Goal: Information Seeking & Learning: Learn about a topic

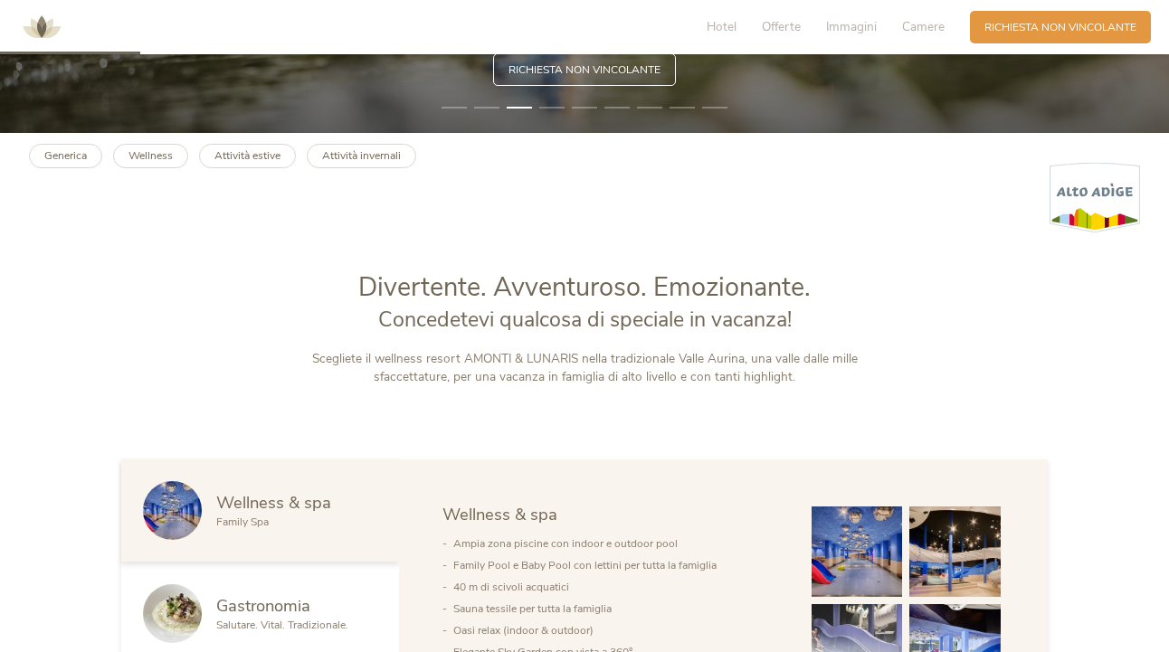
scroll to position [527, 0]
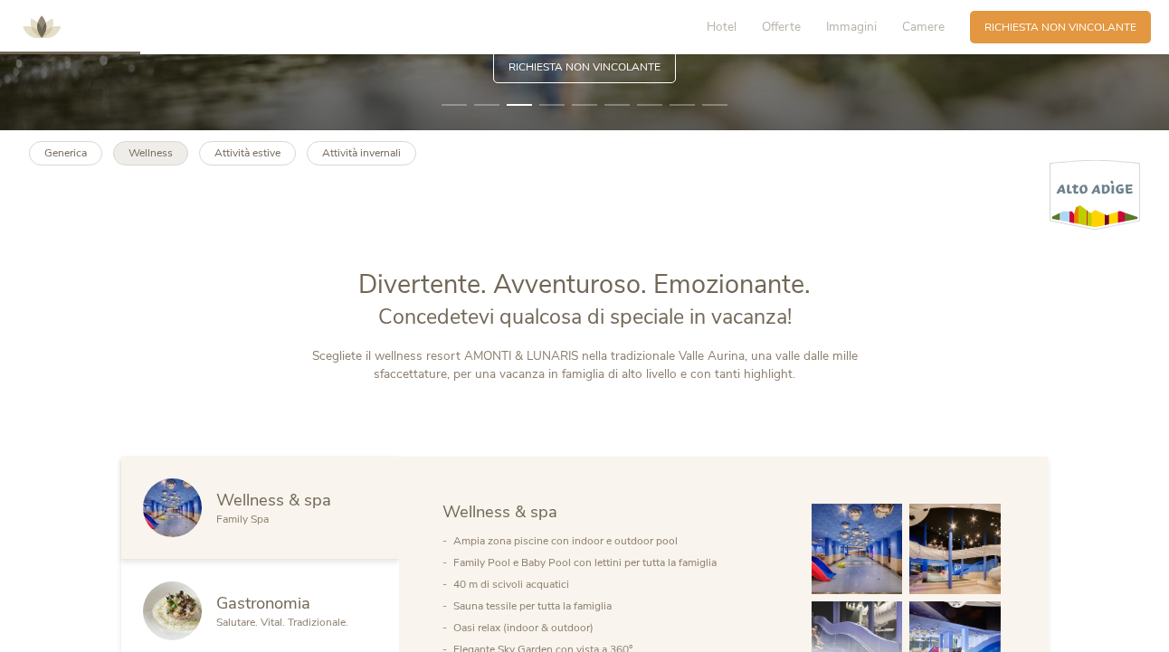
click at [160, 157] on b "Wellness" at bounding box center [150, 153] width 44 height 14
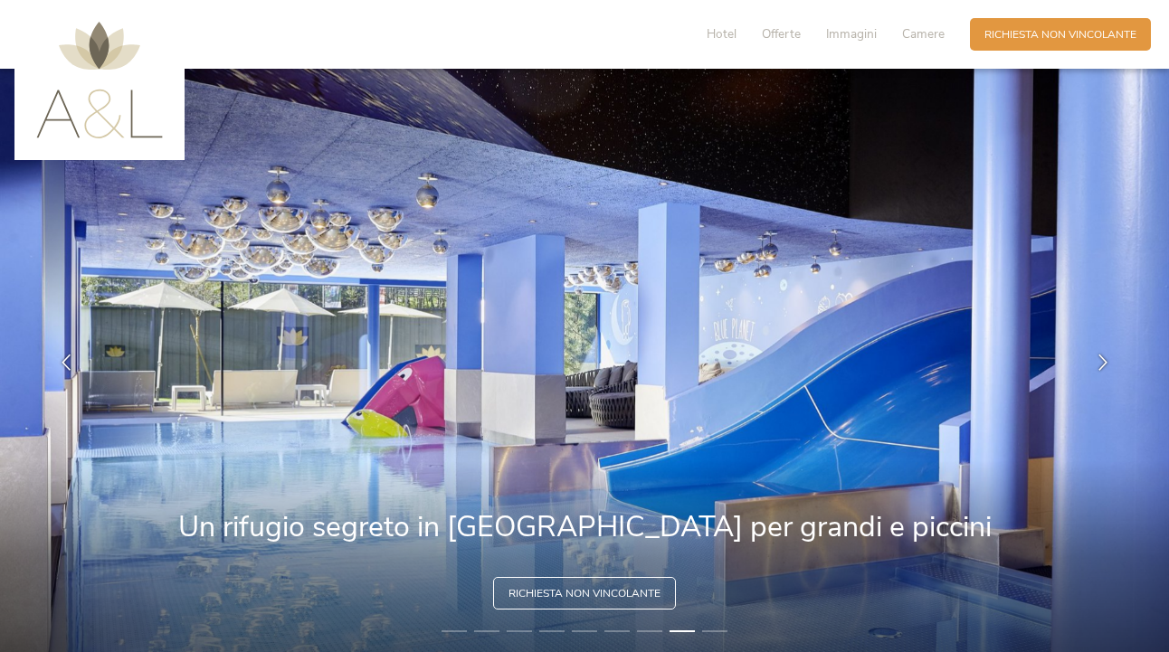
scroll to position [0, 0]
click at [867, 33] on span "Immagini" at bounding box center [851, 33] width 51 height 17
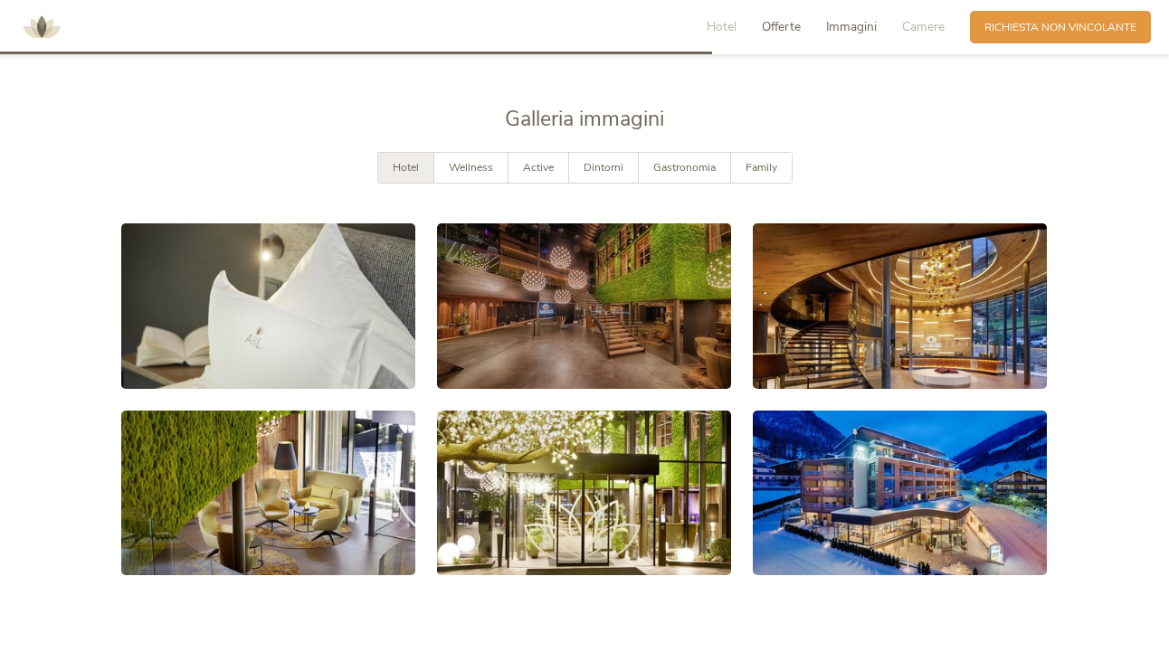
scroll to position [2709, 0]
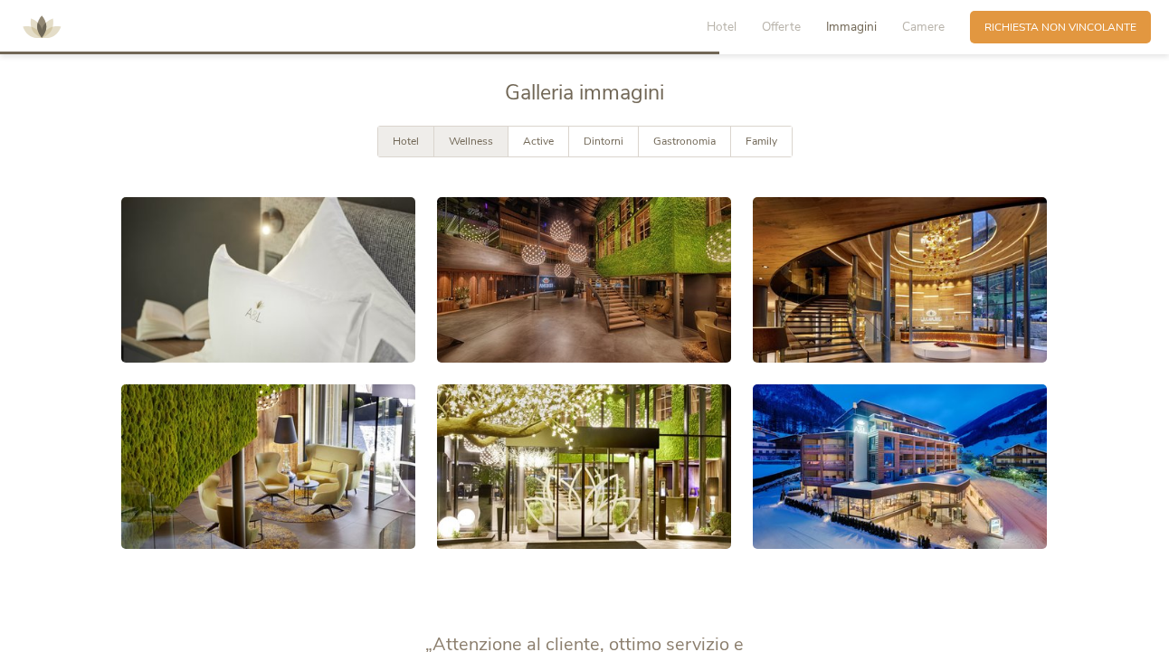
click at [482, 134] on span "Wellness" at bounding box center [471, 141] width 44 height 14
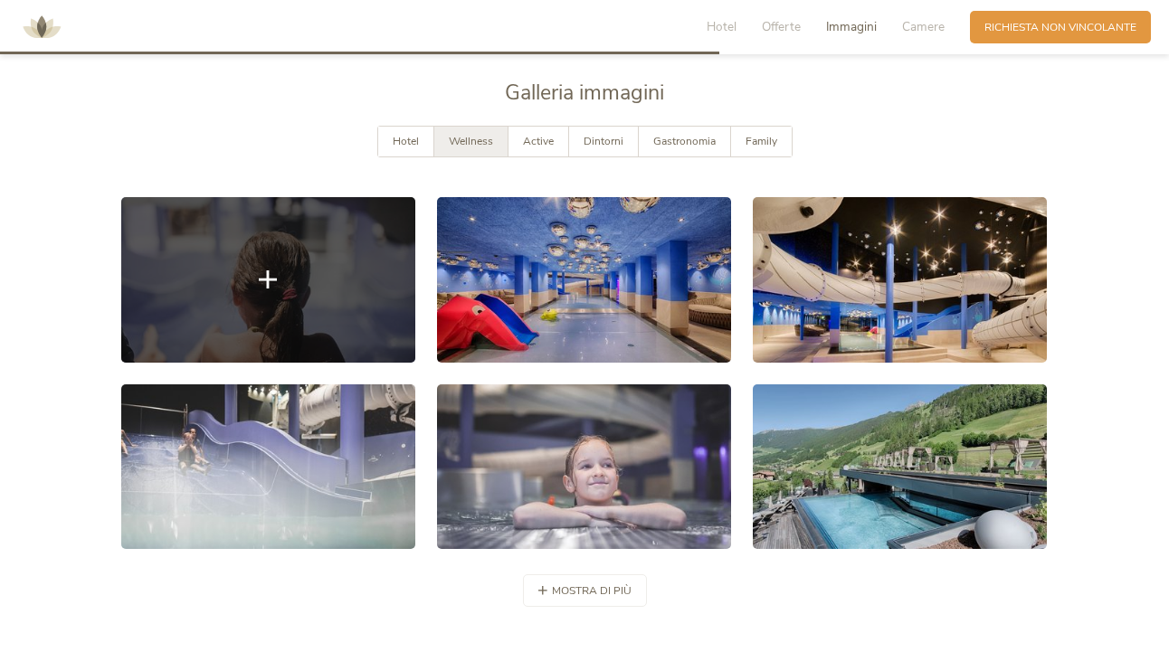
click at [328, 291] on link at bounding box center [268, 280] width 294 height 166
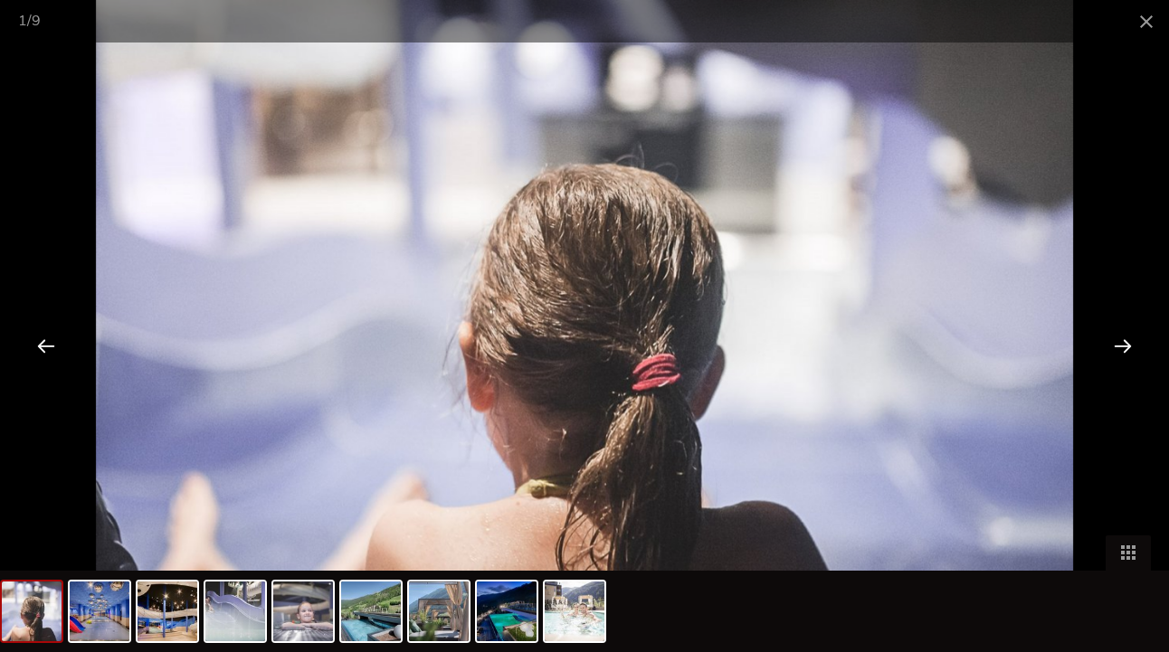
click at [1121, 345] on div at bounding box center [1123, 346] width 56 height 56
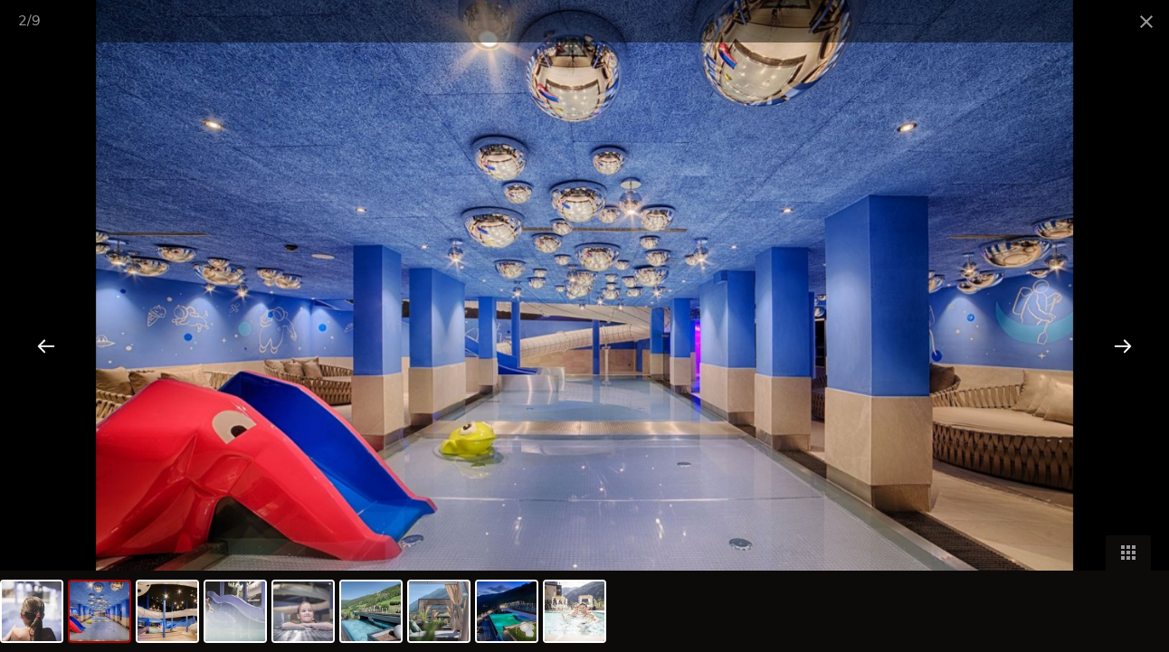
click at [1121, 345] on div at bounding box center [1123, 346] width 56 height 56
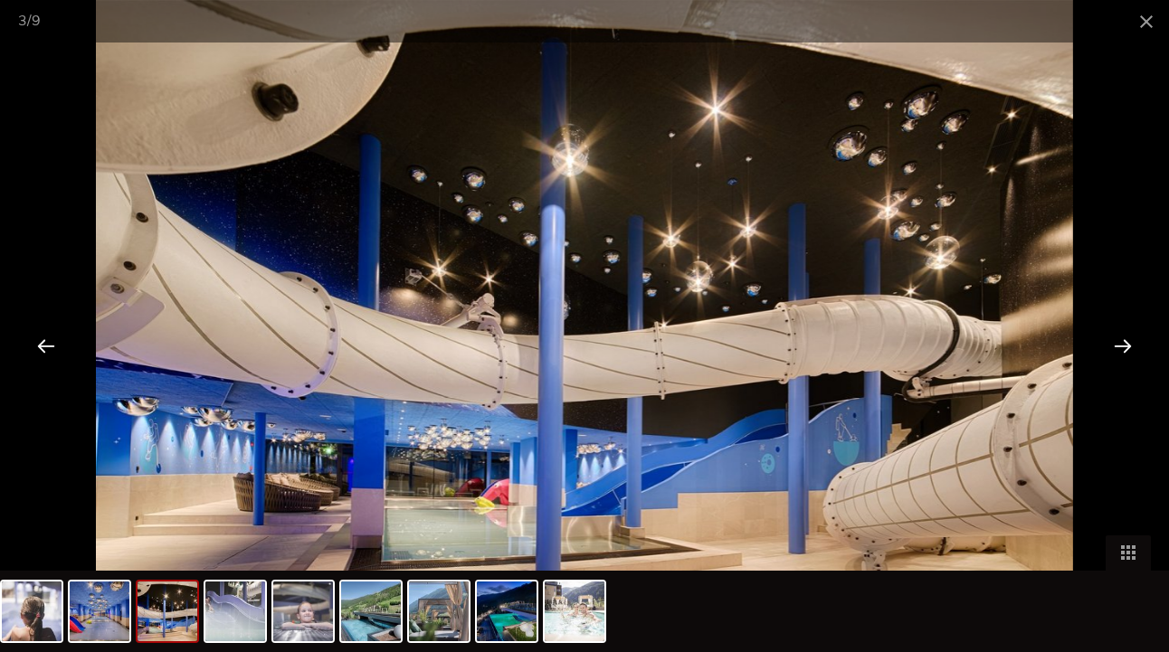
click at [1121, 345] on div at bounding box center [1123, 346] width 56 height 56
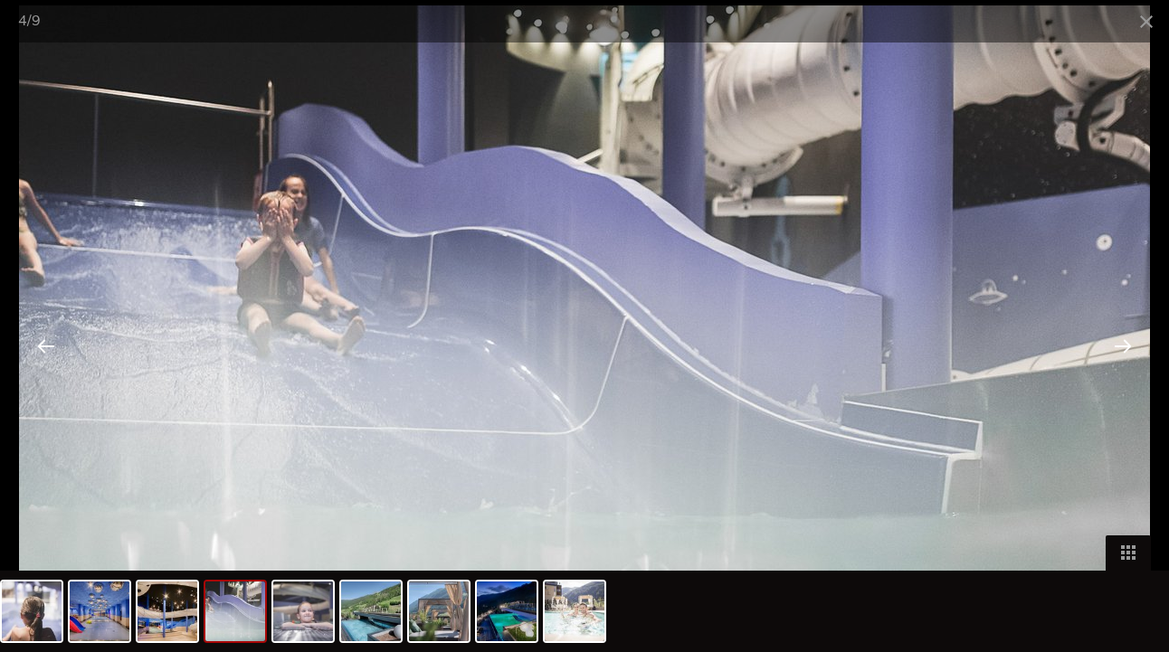
click at [1121, 345] on div at bounding box center [1123, 346] width 56 height 56
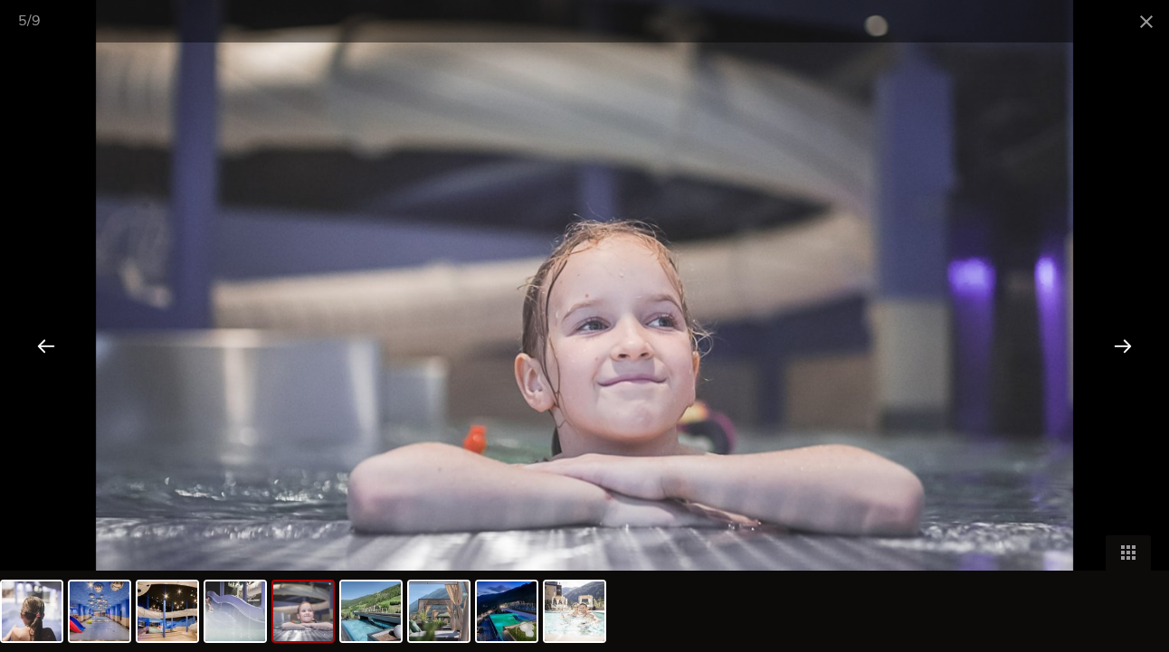
click at [1121, 345] on div at bounding box center [1123, 346] width 56 height 56
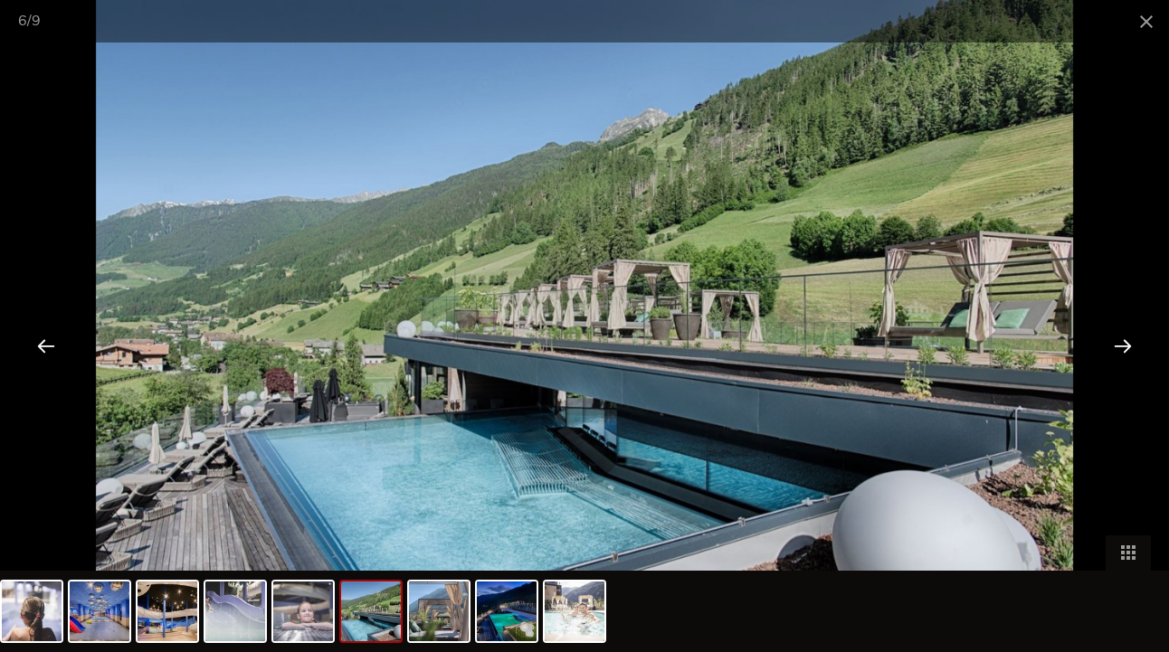
click at [1121, 345] on div at bounding box center [1123, 346] width 56 height 56
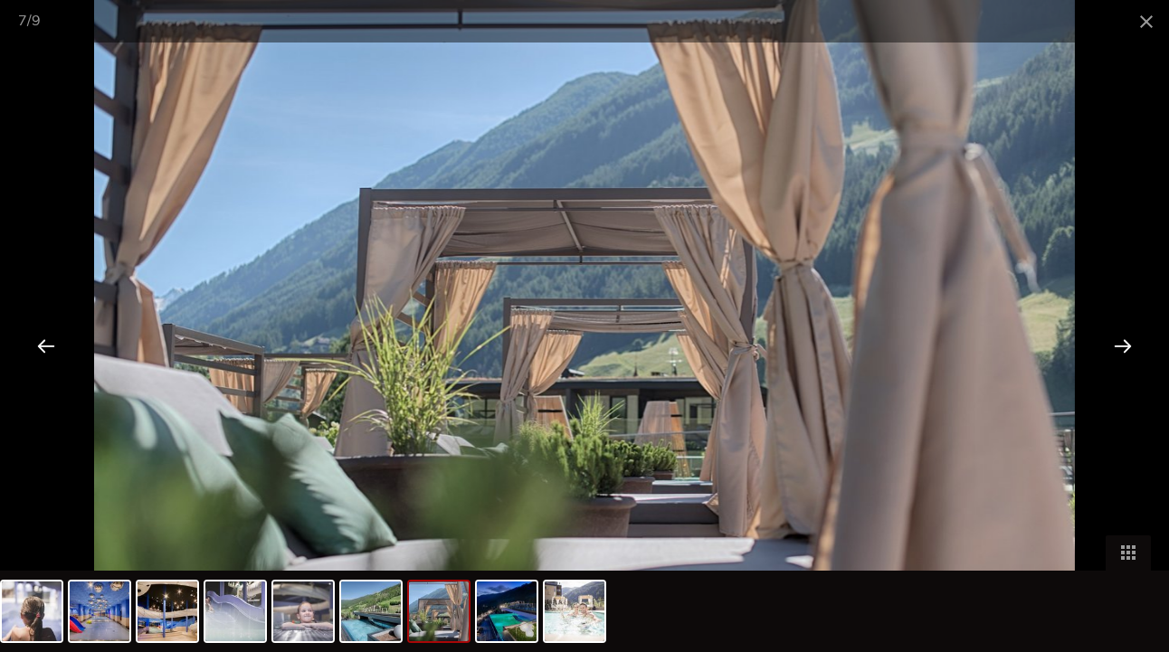
click at [1121, 345] on div at bounding box center [1123, 346] width 56 height 56
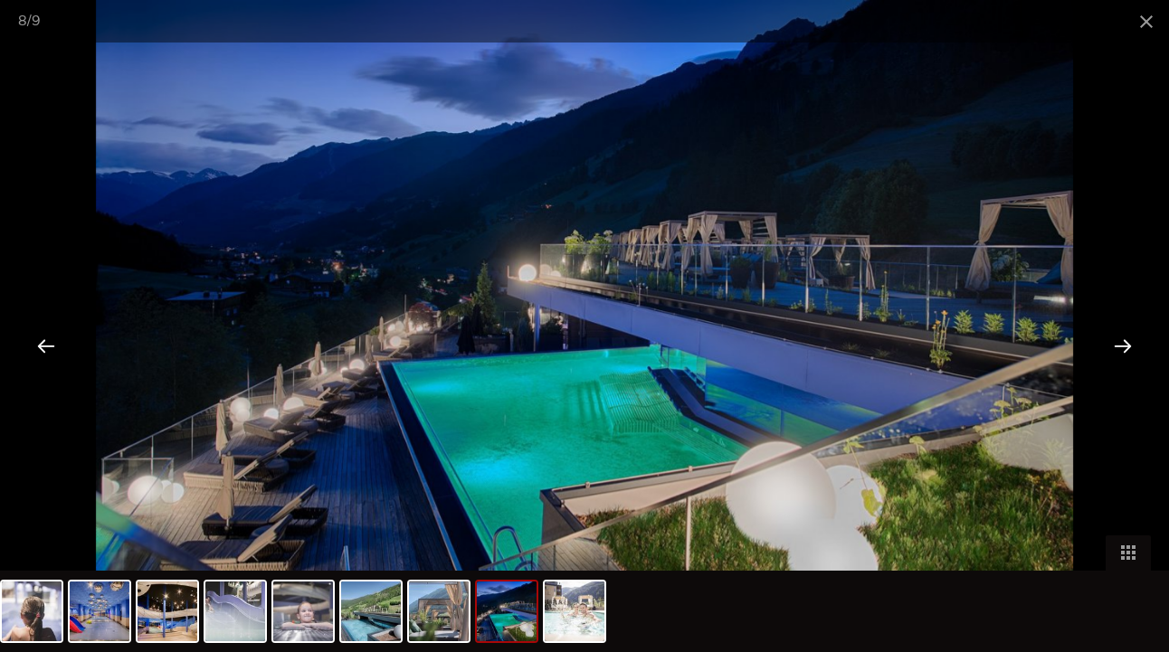
click at [1121, 345] on div at bounding box center [1123, 346] width 56 height 56
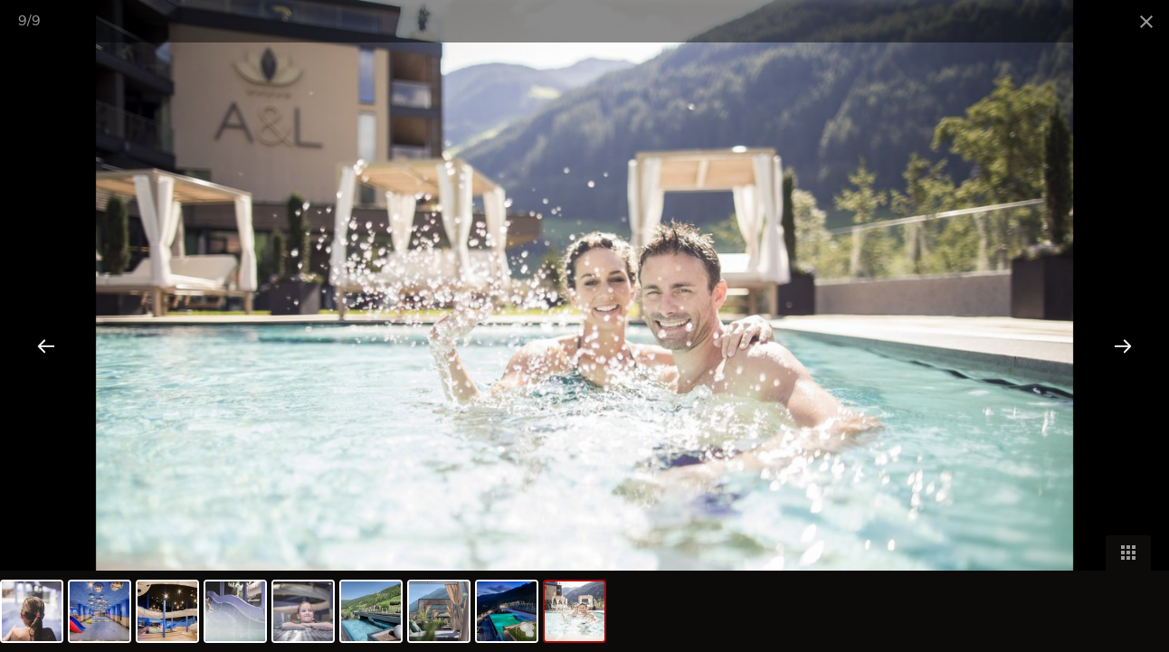
click at [1121, 345] on div at bounding box center [1123, 346] width 56 height 56
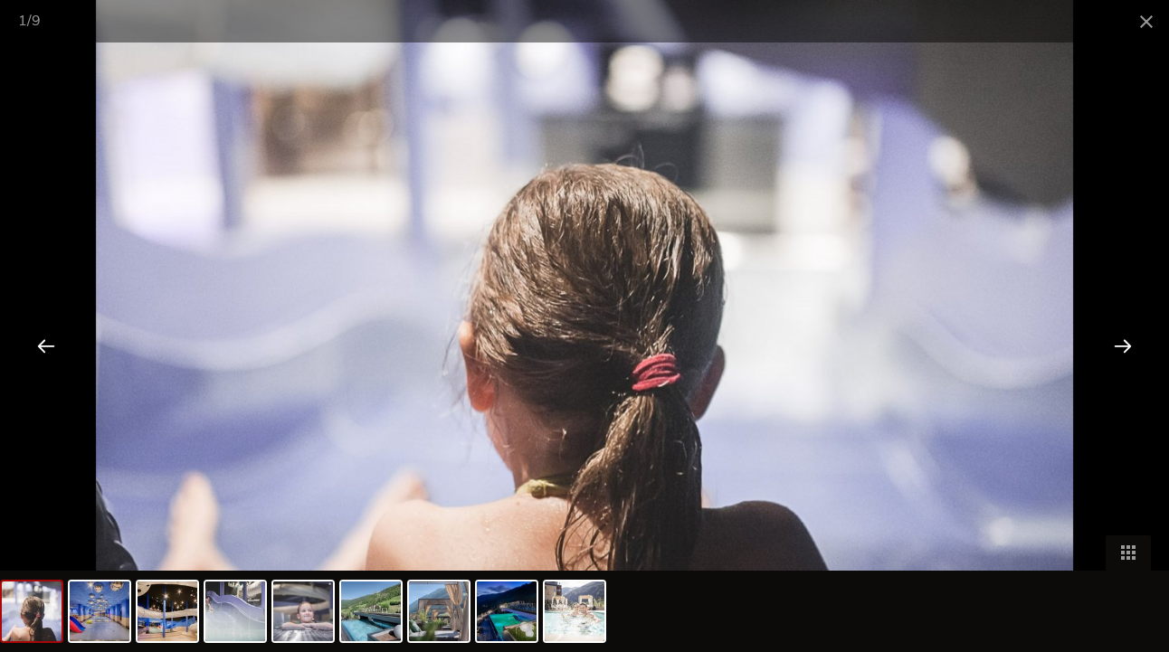
click at [1121, 345] on div at bounding box center [1123, 346] width 56 height 56
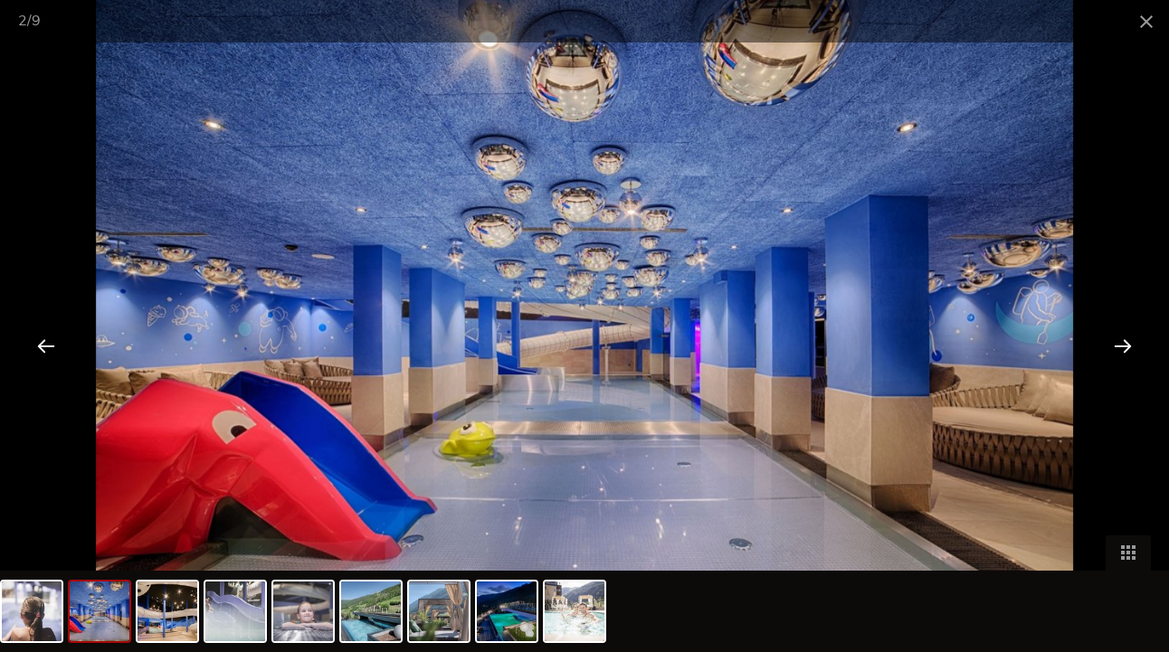
click at [1121, 345] on div at bounding box center [1123, 346] width 56 height 56
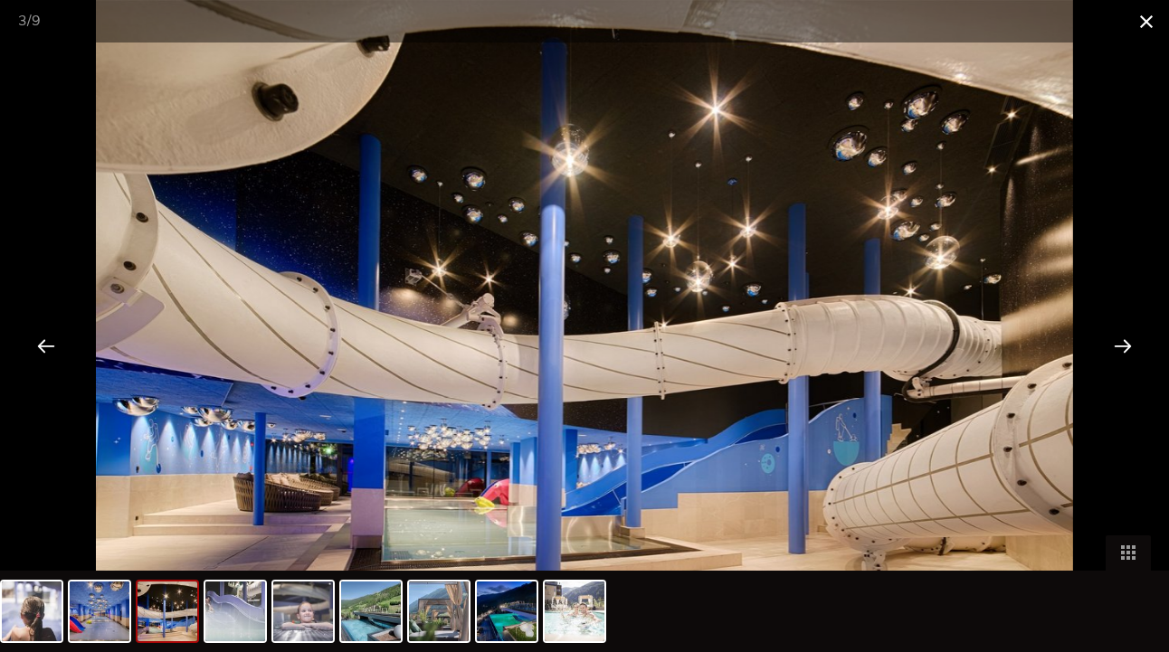
click at [1153, 24] on span at bounding box center [1146, 21] width 45 height 43
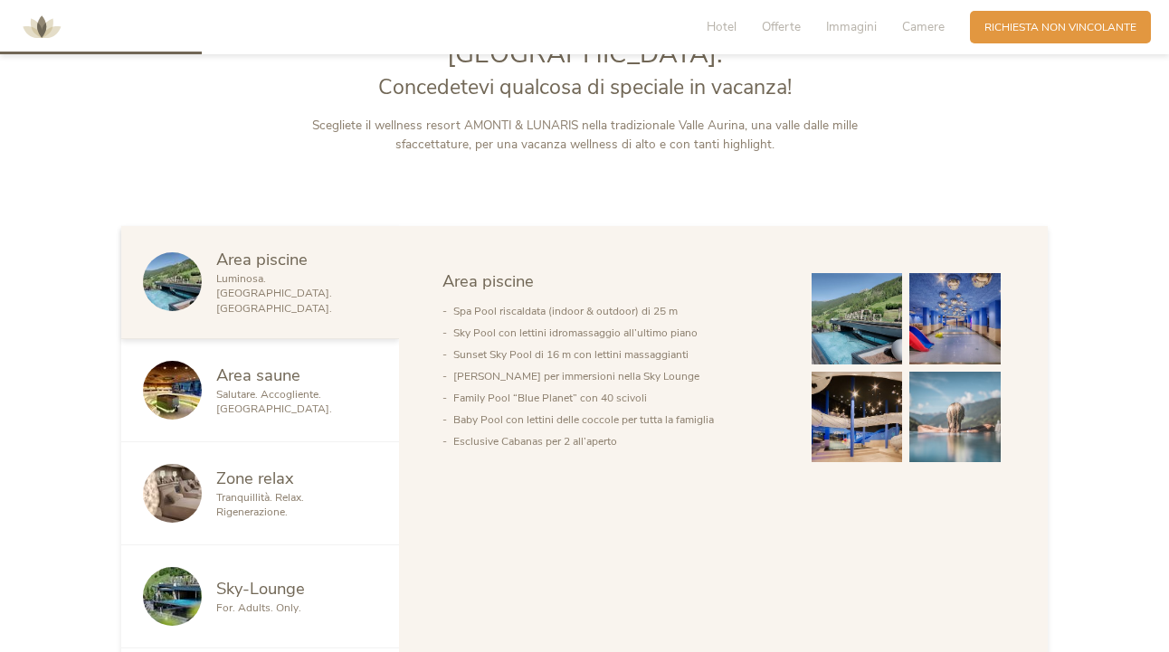
scroll to position [807, 0]
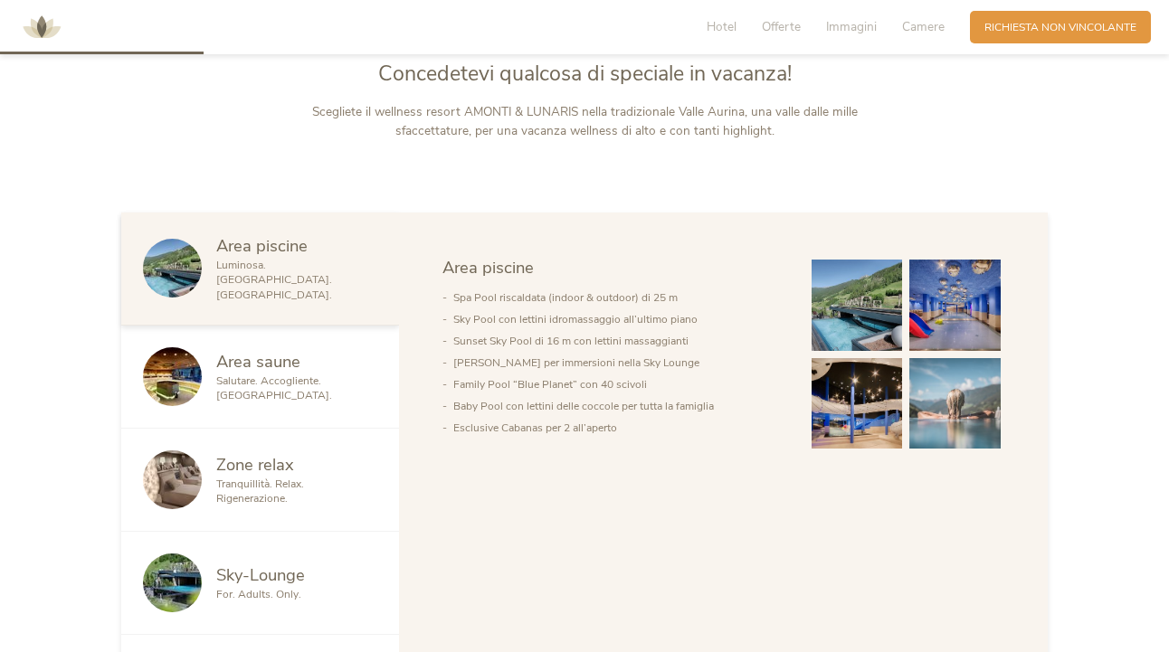
click at [889, 287] on img at bounding box center [857, 305] width 91 height 91
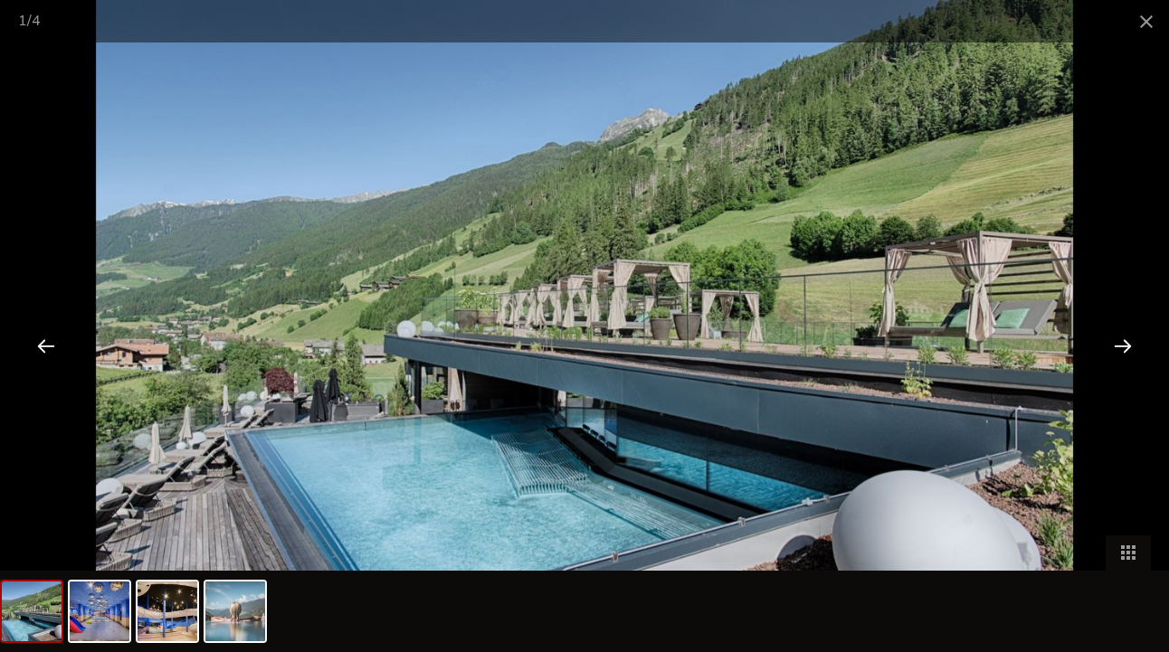
click at [1119, 353] on div at bounding box center [1123, 346] width 56 height 56
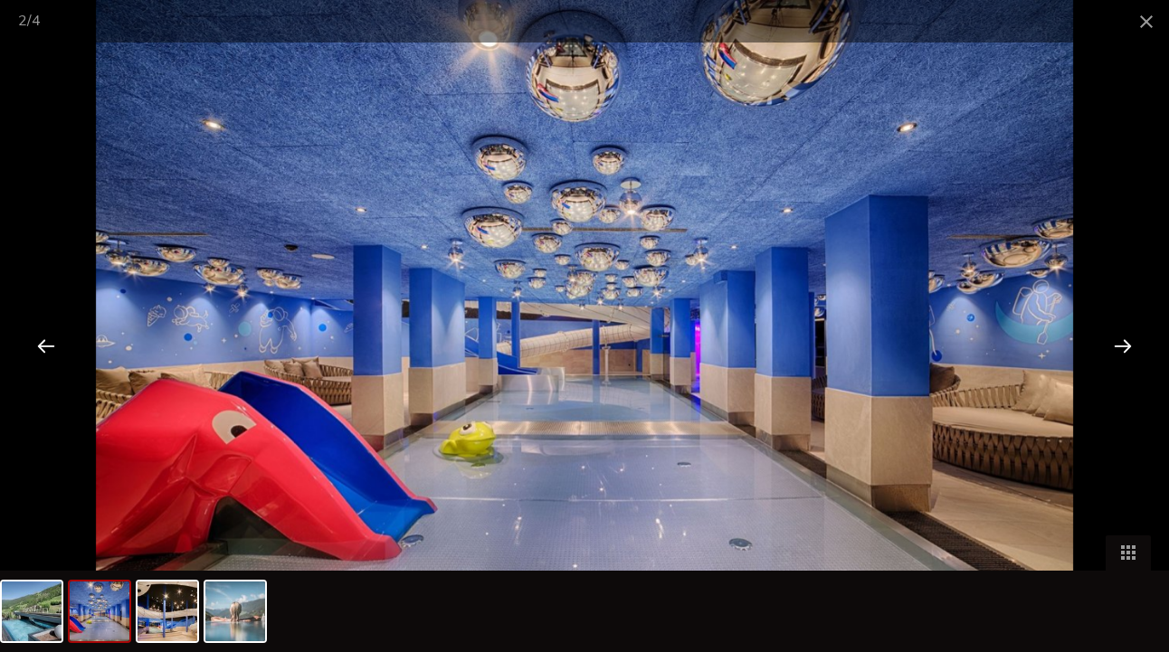
click at [1119, 353] on div at bounding box center [1123, 346] width 56 height 56
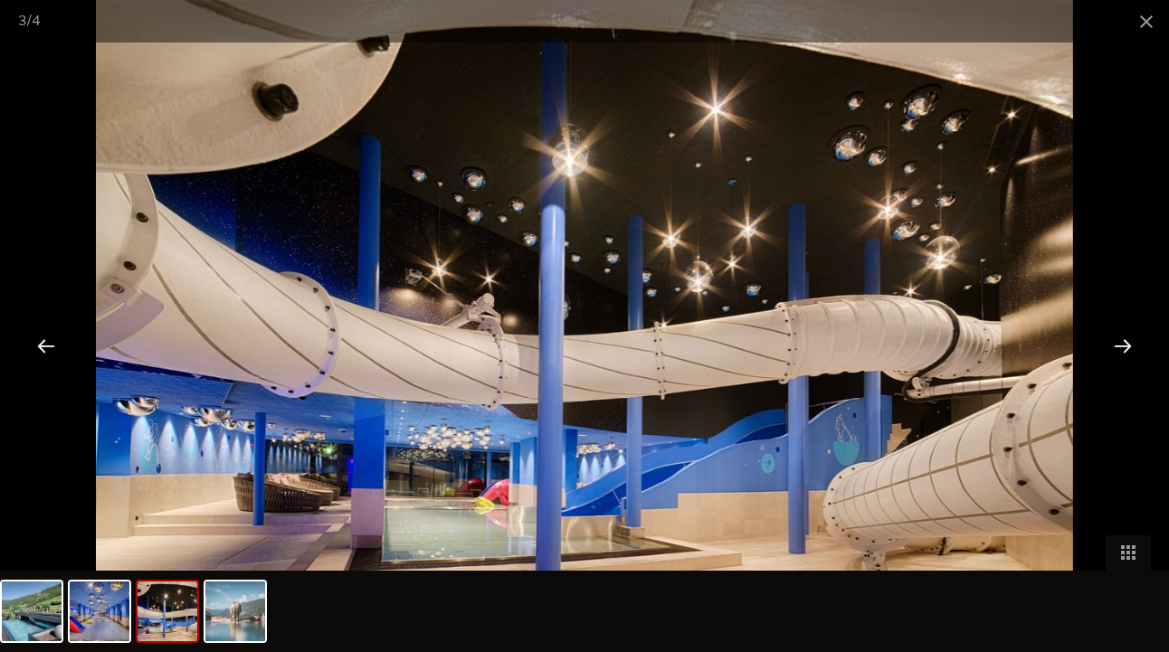
click at [1119, 353] on div at bounding box center [1123, 346] width 56 height 56
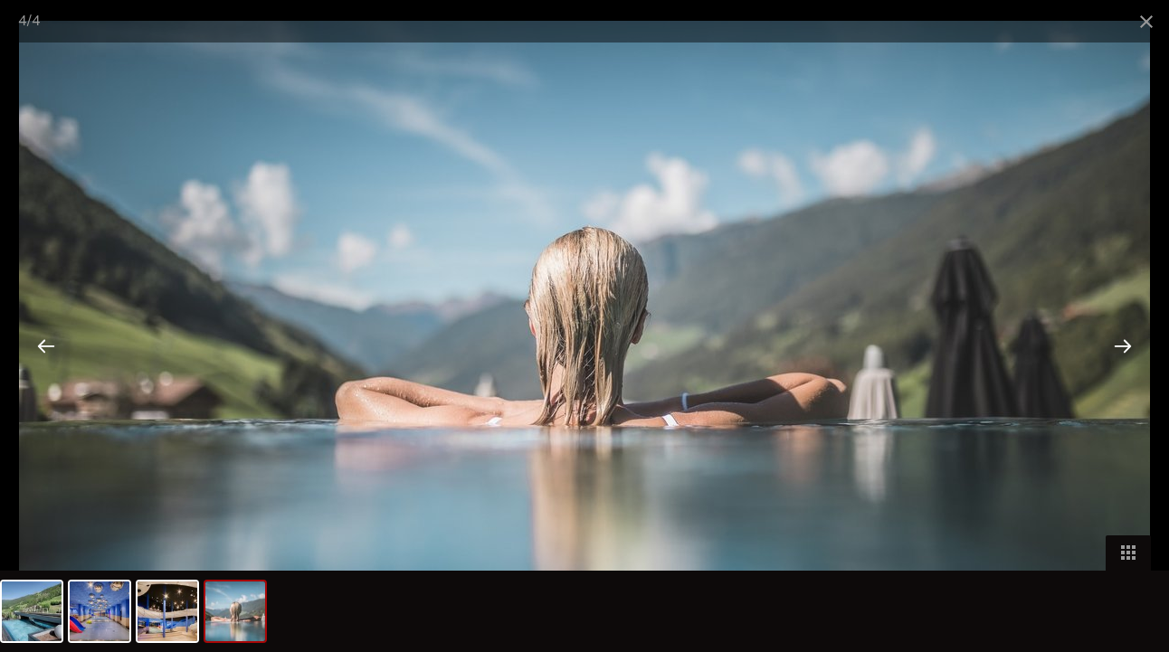
click at [1119, 353] on div at bounding box center [1123, 346] width 56 height 56
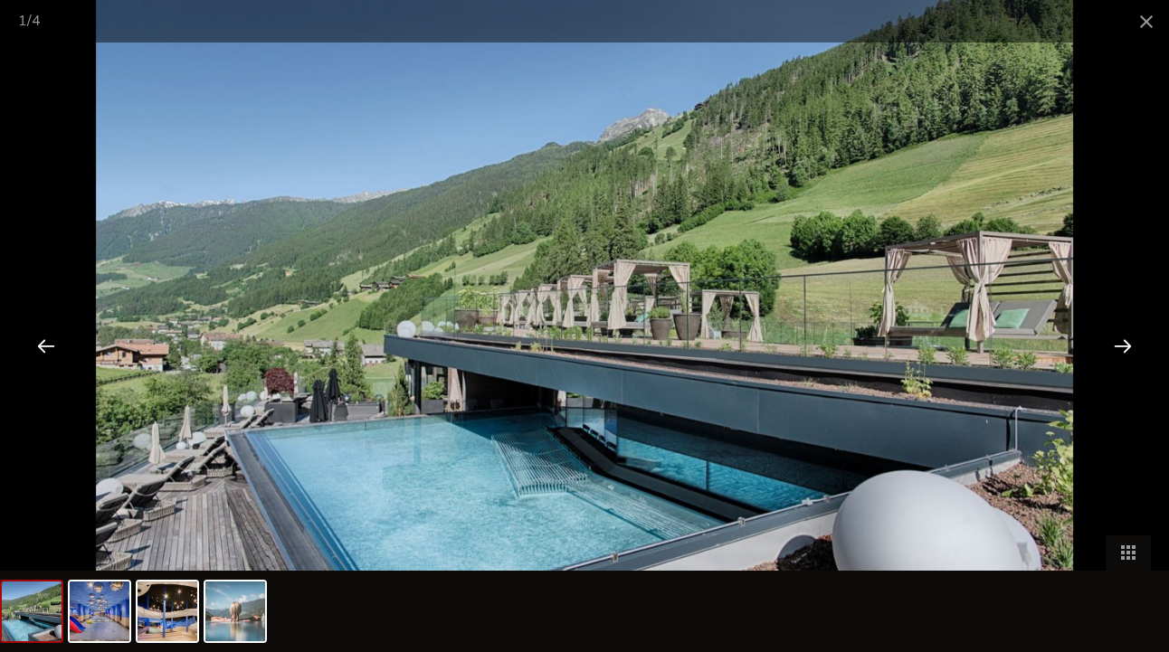
click at [1119, 353] on div at bounding box center [1123, 346] width 56 height 56
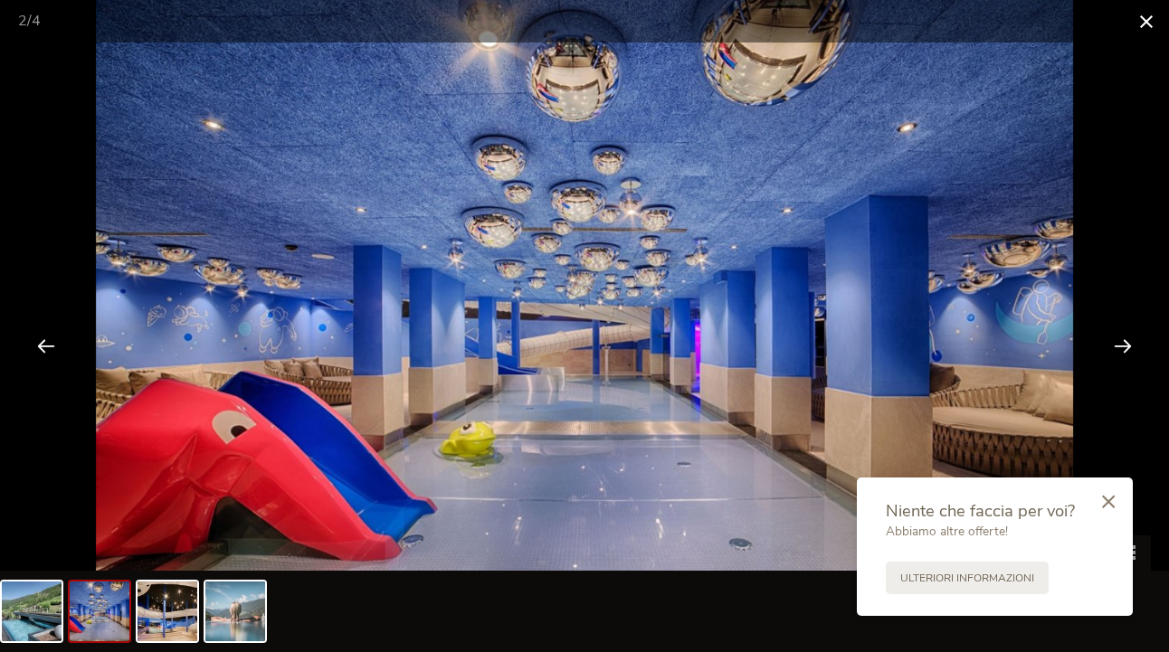
click at [1149, 18] on span at bounding box center [1146, 21] width 45 height 43
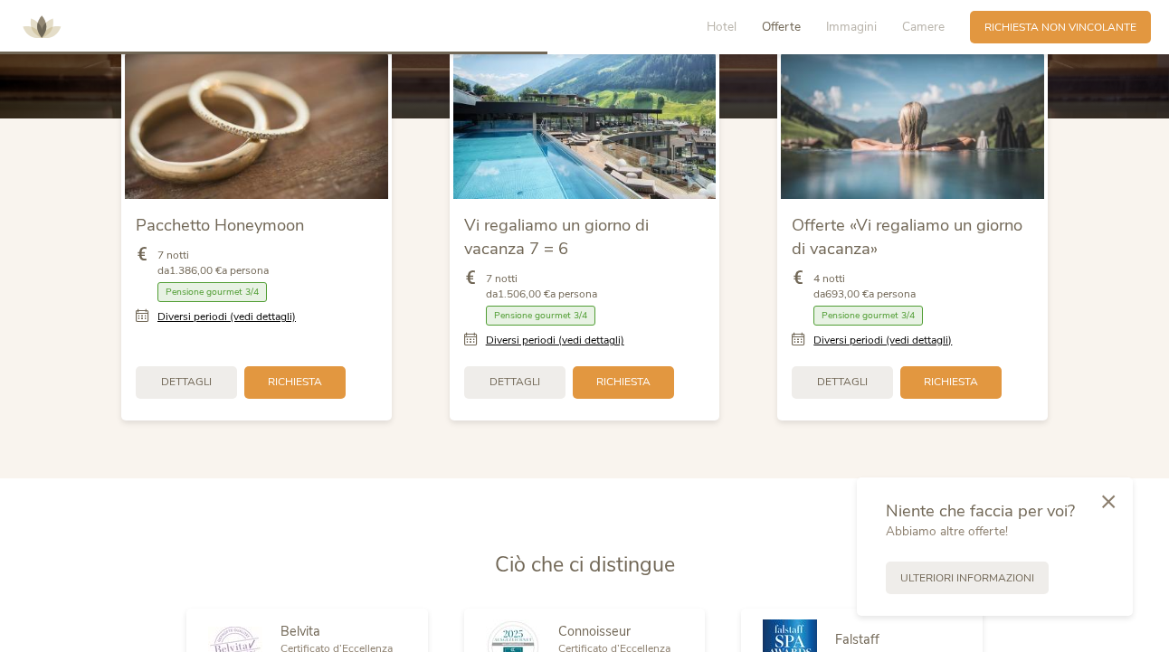
scroll to position [1983, 0]
